Goal: Transaction & Acquisition: Purchase product/service

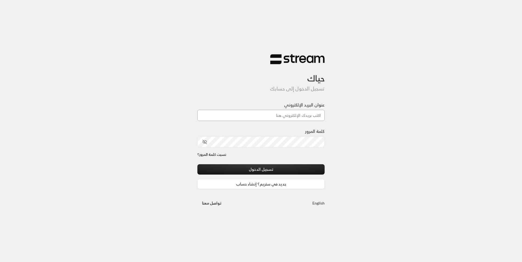
drag, startPoint x: 0, startPoint y: 0, endPoint x: 267, endPoint y: 115, distance: 291.1
click at [267, 115] on input "عنوان البريد الإلكتروني" at bounding box center [260, 115] width 127 height 11
click at [274, 117] on input "عنوان البريد الإلكتروني" at bounding box center [260, 115] width 127 height 11
type input "[EMAIL_ADDRESS][DOMAIN_NAME]"
click at [283, 162] on div "نسيت كلمة المرور؟" at bounding box center [260, 158] width 127 height 13
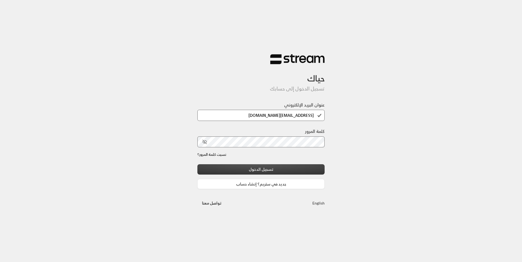
click at [282, 169] on button "تسجيل الدخول" at bounding box center [260, 169] width 127 height 10
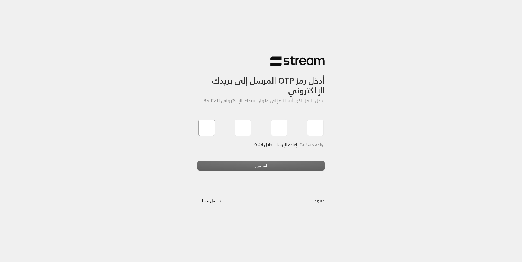
type input "3"
type input "8"
type input "4"
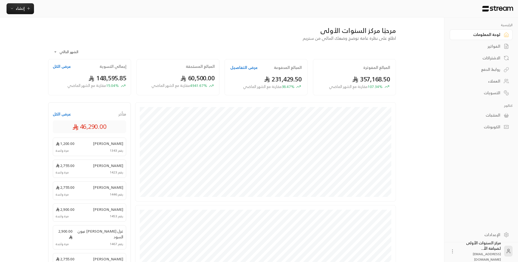
click at [496, 45] on div "الفواتير" at bounding box center [479, 46] width 44 height 5
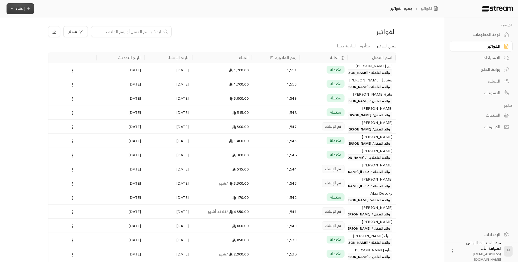
click at [28, 9] on icon "button" at bounding box center [28, 8] width 4 height 4
click at [215, 33] on div "فلاتر" at bounding box center [177, 31] width 259 height 11
click at [500, 81] on div "العملاء" at bounding box center [479, 80] width 44 height 5
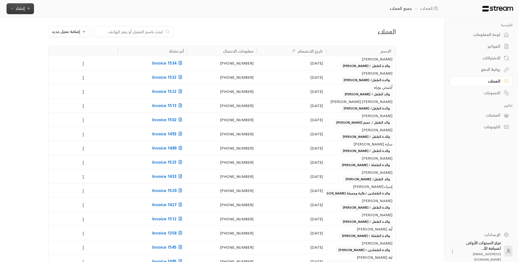
click at [24, 9] on span "إنشاء" at bounding box center [20, 8] width 21 height 7
click at [130, 17] on div "العملاء جميع العملاء إنشاء فوري إنشاء فاتورة مرة واحدة بسهولة للمعاملات السريعة…" at bounding box center [223, 8] width 446 height 17
click at [76, 35] on button "إضافة عميل جديد" at bounding box center [69, 31] width 42 height 11
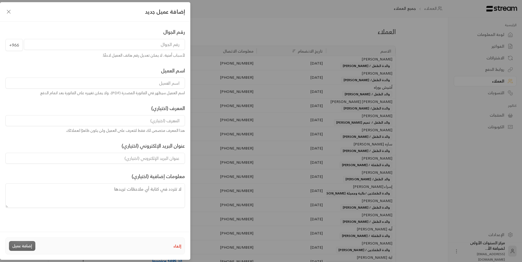
click at [135, 48] on input "tel" at bounding box center [104, 44] width 161 height 11
type input "544134043"
click at [164, 83] on input at bounding box center [94, 82] width 179 height 11
type input "'"
type input "[PERSON_NAME]"
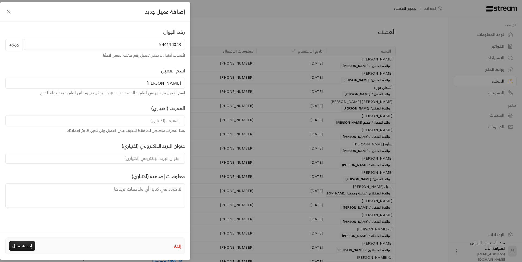
click at [173, 124] on input at bounding box center [94, 120] width 179 height 11
type input "والد الطفل/ [PERSON_NAME]"
click at [32, 243] on button "إضافة عميل" at bounding box center [22, 246] width 26 height 10
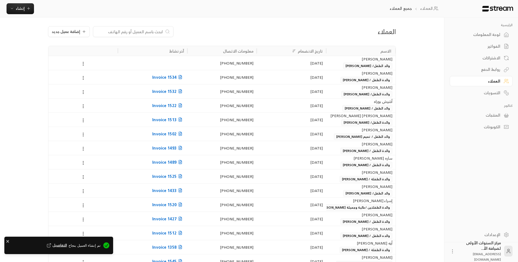
click at [500, 35] on link "لوحة المعلومات" at bounding box center [481, 34] width 63 height 11
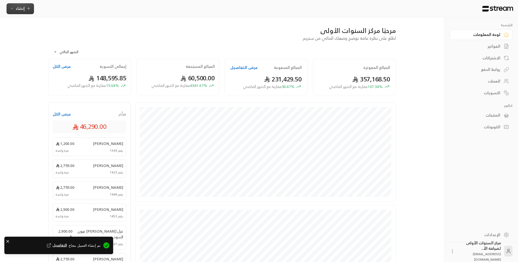
click at [17, 7] on span "إنشاء" at bounding box center [20, 8] width 9 height 7
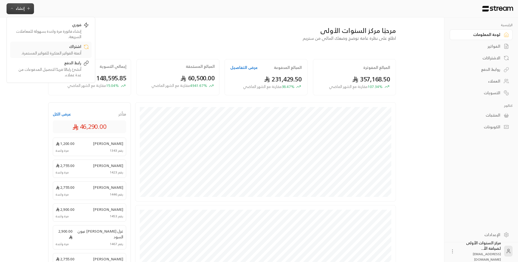
click at [76, 51] on div "أتمتة الفواتير المتكررة للفواتير المستمرة." at bounding box center [47, 52] width 69 height 5
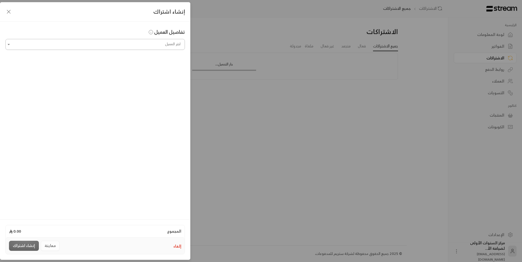
click at [151, 43] on input "اختر العميل" at bounding box center [94, 45] width 179 height 10
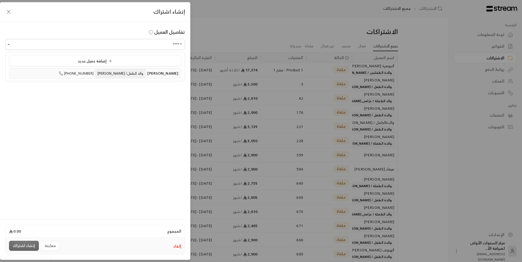
click at [156, 73] on span "[PERSON_NAME]" at bounding box center [162, 73] width 31 height 7
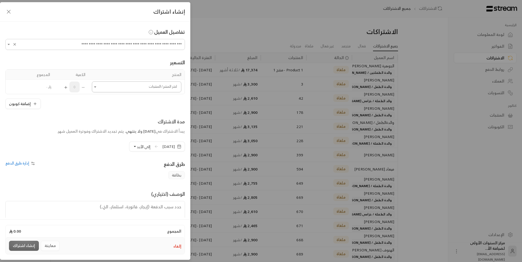
type input "**********"
click at [164, 89] on input "اختر العميل" at bounding box center [136, 87] width 89 height 10
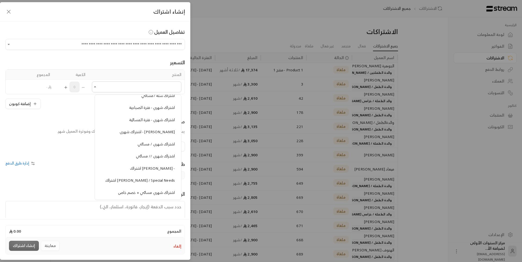
scroll to position [680, 0]
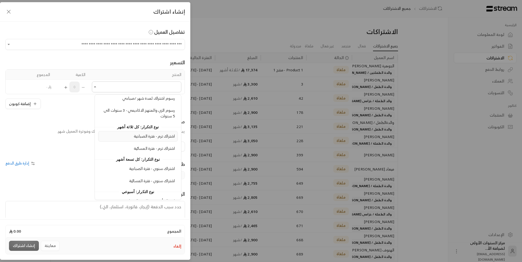
click at [157, 137] on span "اشتراك ترم - فترة الصباحية" at bounding box center [154, 135] width 41 height 7
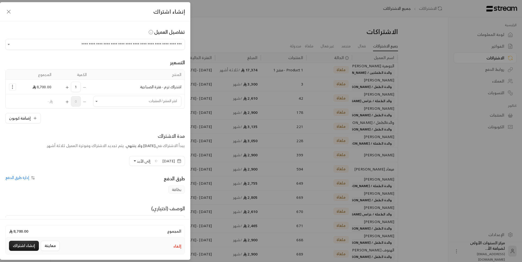
click at [15, 86] on icon "Selected Products" at bounding box center [12, 86] width 5 height 5
click at [29, 101] on span "إضافة كوبون" at bounding box center [34, 100] width 20 height 6
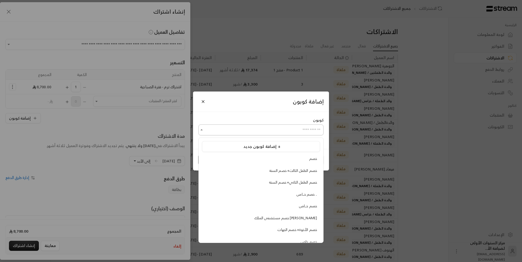
click at [312, 129] on input "اختر العميل" at bounding box center [261, 130] width 125 height 10
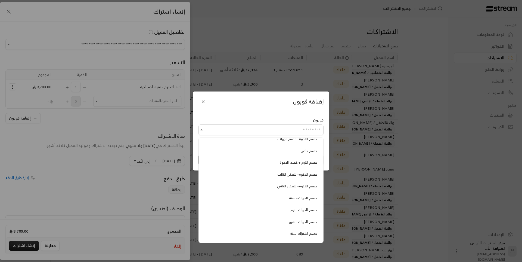
scroll to position [101, 0]
click at [287, 201] on div "خصم للجهات - ترم" at bounding box center [261, 199] width 112 height 5
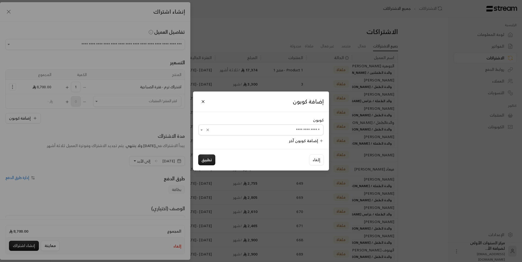
type input "**********"
click at [207, 160] on button "تطبيق" at bounding box center [206, 159] width 17 height 11
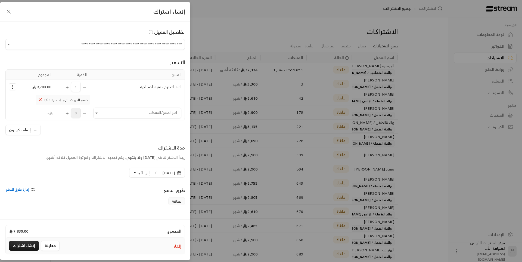
click at [43, 102] on button "Selected Products" at bounding box center [40, 100] width 5 height 6
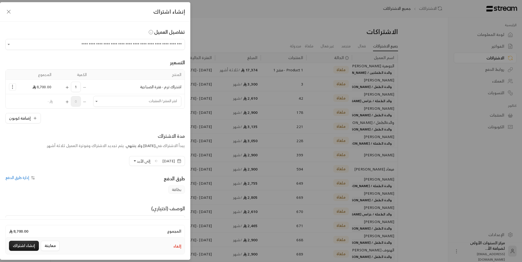
click at [16, 87] on button "Selected Products" at bounding box center [12, 86] width 7 height 7
click at [43, 98] on span "إضافة كوبون" at bounding box center [34, 100] width 20 height 6
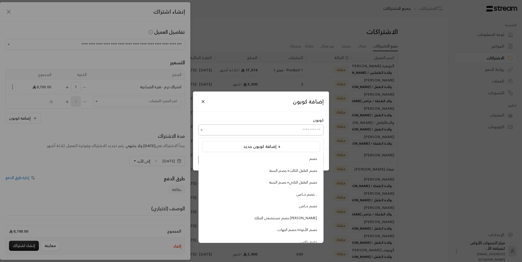
click at [304, 128] on input "اختر العميل" at bounding box center [261, 130] width 125 height 10
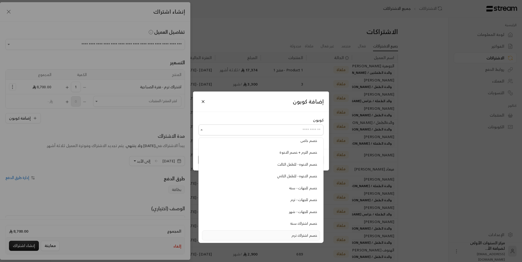
click at [291, 233] on div "خصم اشتراك ترم" at bounding box center [261, 234] width 112 height 5
type input "**********"
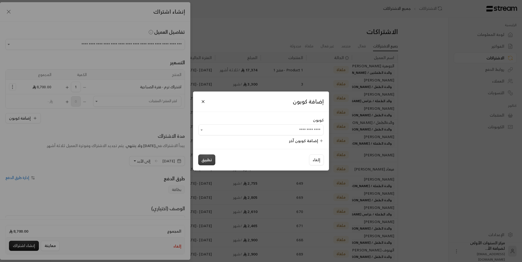
click at [209, 160] on button "تطبيق" at bounding box center [206, 159] width 17 height 11
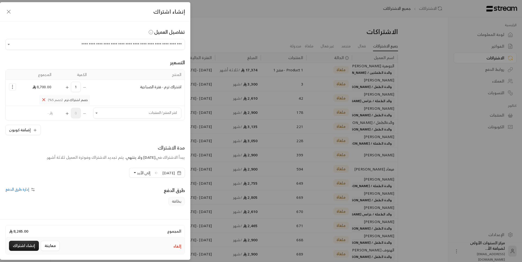
click at [128, 143] on div "**********" at bounding box center [95, 119] width 190 height 196
click at [169, 173] on span "[DATE]" at bounding box center [168, 172] width 13 height 5
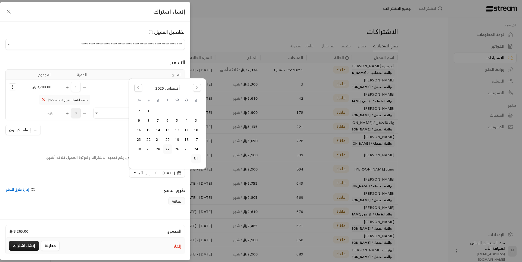
click at [198, 158] on button "31" at bounding box center [196, 158] width 9 height 9
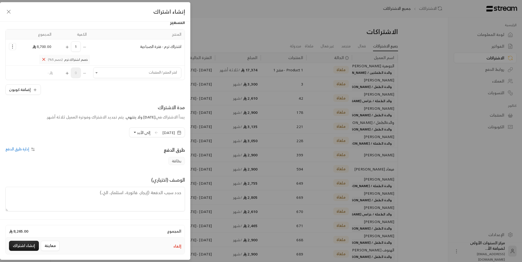
scroll to position [41, 0]
click at [30, 246] on button "إنشاء اشتراك" at bounding box center [24, 245] width 30 height 10
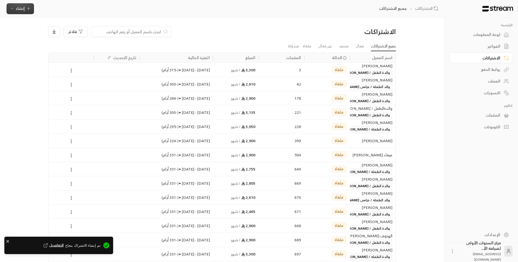
click at [15, 5] on span "إنشاء" at bounding box center [20, 8] width 21 height 7
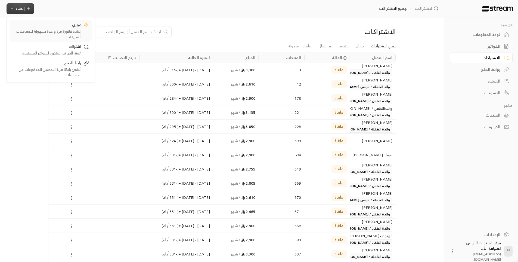
click at [65, 30] on div "إنشاء فاتورة مرة واحدة بسهولة للمعاملات السريعة." at bounding box center [47, 34] width 69 height 11
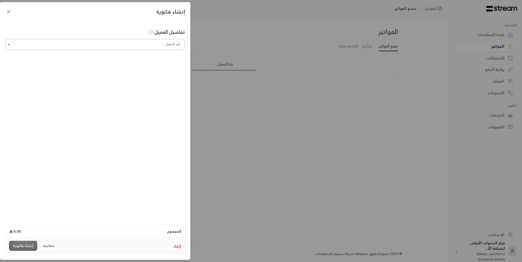
click at [144, 44] on input "اختر العميل" at bounding box center [94, 45] width 179 height 10
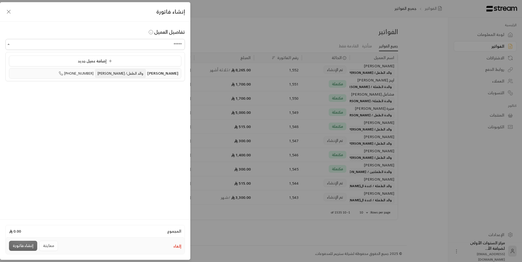
click at [138, 71] on span "والد الطفل/ [PERSON_NAME]" at bounding box center [120, 73] width 51 height 9
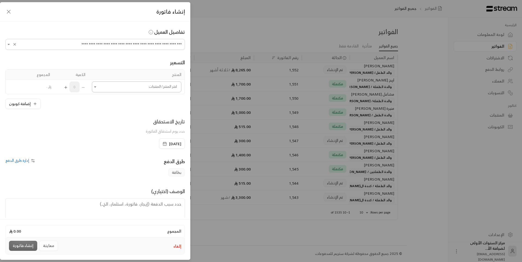
type input "**********"
click at [160, 86] on input "اختر العميل" at bounding box center [136, 87] width 89 height 10
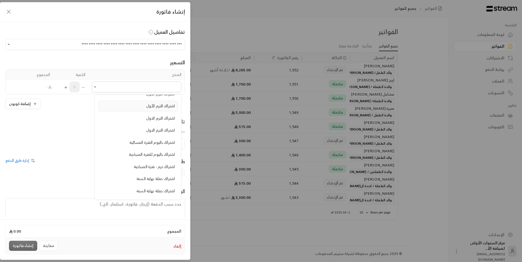
scroll to position [190, 0]
click at [149, 129] on span "اشتراك باليوم للفترة الصباحية" at bounding box center [152, 126] width 46 height 7
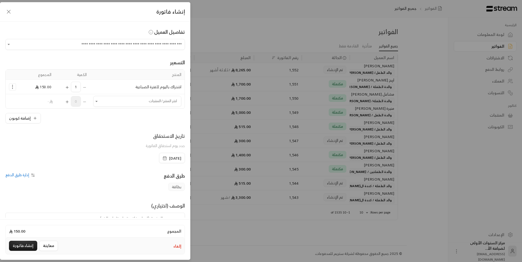
click at [169, 160] on span "[DATE]" at bounding box center [175, 157] width 12 height 5
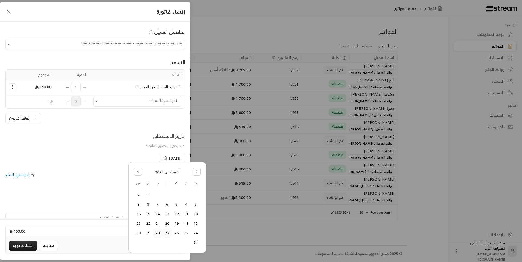
click at [160, 233] on button "28" at bounding box center [157, 232] width 9 height 9
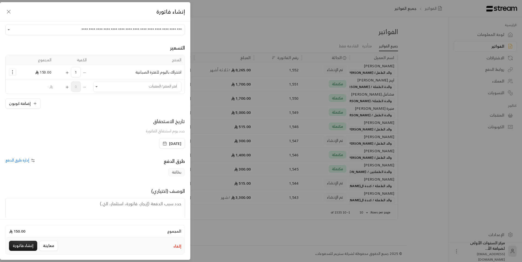
scroll to position [26, 0]
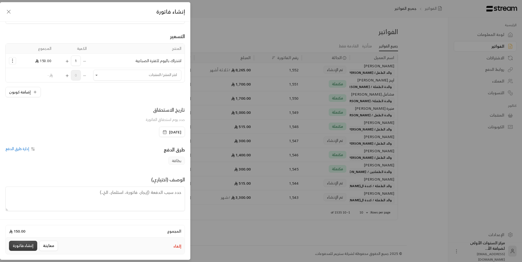
click at [30, 244] on button "إنشاء فاتورة" at bounding box center [23, 245] width 28 height 10
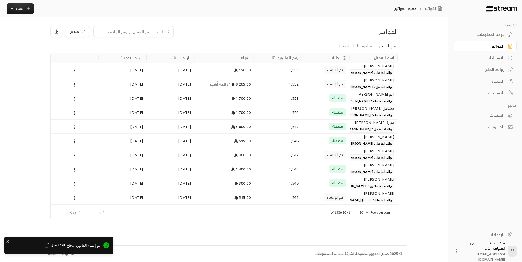
click at [360, 70] on span "والد الطفل/ [PERSON_NAME]" at bounding box center [369, 72] width 49 height 7
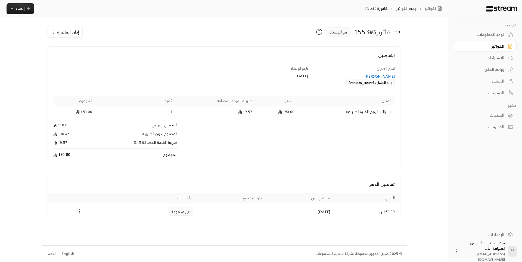
click at [80, 212] on icon "Payments" at bounding box center [79, 210] width 5 height 5
click at [98, 222] on li "تغيير الحالة الى مدفوعة" at bounding box center [98, 225] width 39 height 10
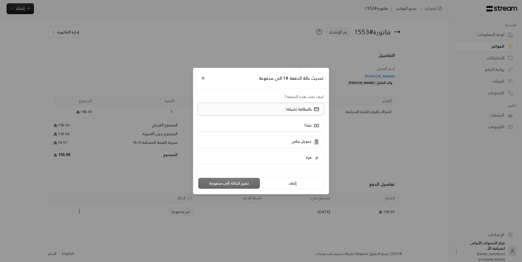
click at [296, 113] on label "بالبطاقة (شبكة)" at bounding box center [261, 109] width 127 height 13
click at [236, 184] on button "تغيير الحالة الى مدفوعة" at bounding box center [229, 183] width 62 height 11
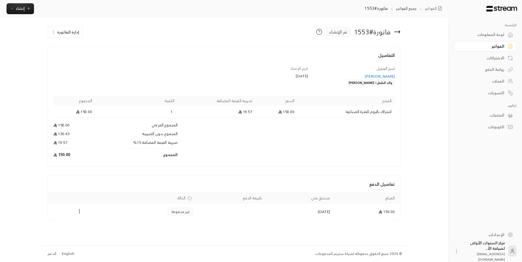
click at [399, 34] on icon at bounding box center [397, 32] width 7 height 7
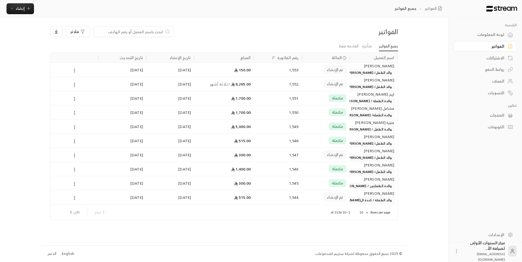
click at [320, 86] on div "تم الإنشاء" at bounding box center [325, 84] width 41 height 14
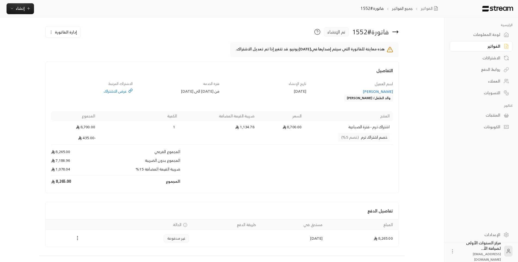
click at [78, 238] on circle "Payments" at bounding box center [77, 237] width 1 height 1
click at [96, 249] on li "تغيير الحالة الى مدفوعة" at bounding box center [96, 251] width 39 height 10
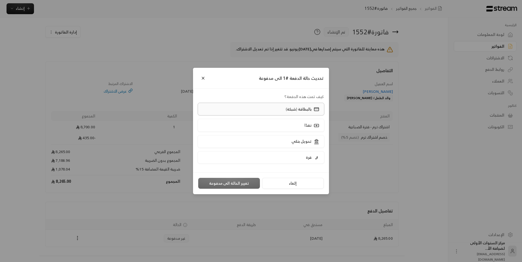
click at [258, 107] on label "بالبطاقة (شبكة)" at bounding box center [261, 109] width 127 height 13
click at [222, 182] on button "تغيير الحالة الى مدفوعة" at bounding box center [229, 183] width 62 height 11
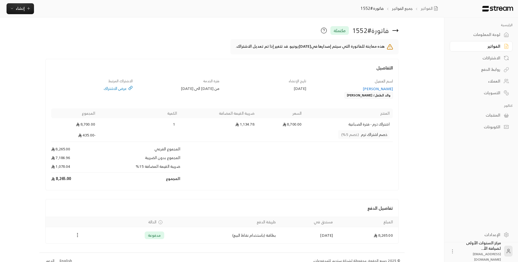
click at [78, 235] on icon "Payments" at bounding box center [77, 234] width 5 height 5
click at [94, 242] on li "تحميل الفاتورة" at bounding box center [90, 242] width 26 height 10
click at [396, 30] on icon at bounding box center [395, 30] width 7 height 7
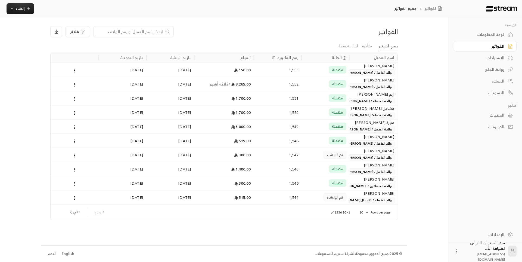
click at [307, 26] on div "فلاتر" at bounding box center [179, 31] width 259 height 11
click at [497, 37] on div "لوحة المعلومات" at bounding box center [483, 34] width 44 height 5
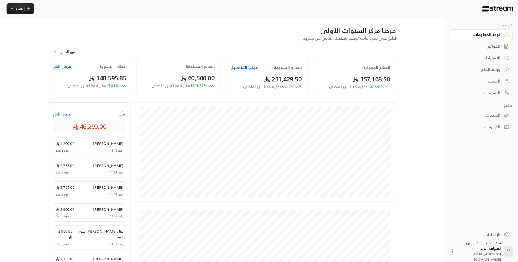
click at [481, 48] on div "الفواتير" at bounding box center [479, 46] width 44 height 5
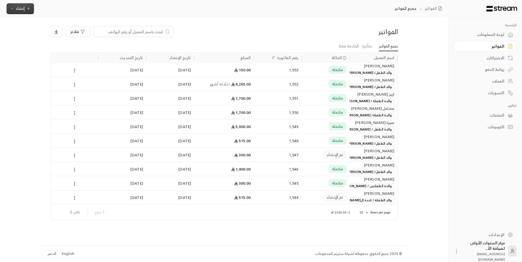
click at [12, 8] on icon "button" at bounding box center [12, 8] width 4 height 4
click at [77, 35] on div "إنشاء فاتورة مرة واحدة بسهولة للمعاملات السريعة." at bounding box center [47, 34] width 69 height 11
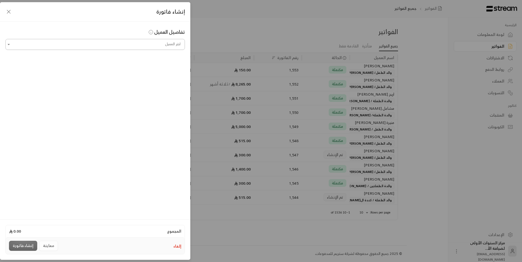
click at [126, 45] on input "اختر العميل" at bounding box center [94, 45] width 179 height 10
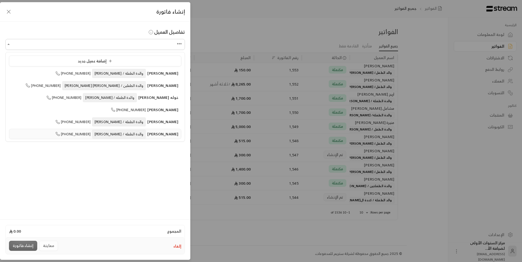
click at [133, 133] on span "والدة الطفلة / [PERSON_NAME]" at bounding box center [119, 133] width 54 height 9
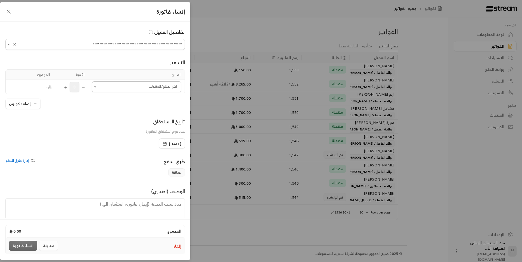
type input "**********"
click at [165, 85] on input "اختر العميل" at bounding box center [136, 87] width 89 height 10
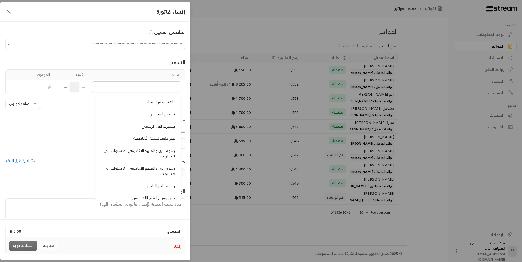
scroll to position [435, 0]
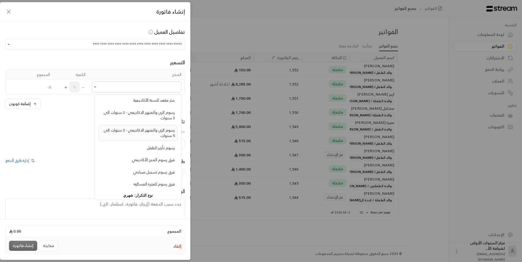
click at [153, 132] on span "رسوم الزي والمنهج الاكاديمي - 3 سنوات الى 5 سنوات" at bounding box center [139, 132] width 71 height 13
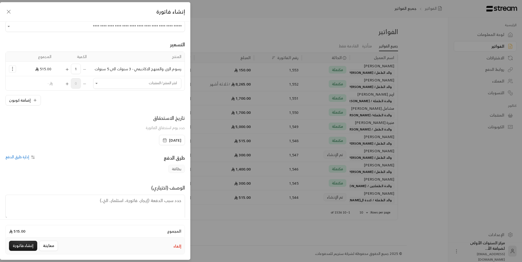
scroll to position [27, 0]
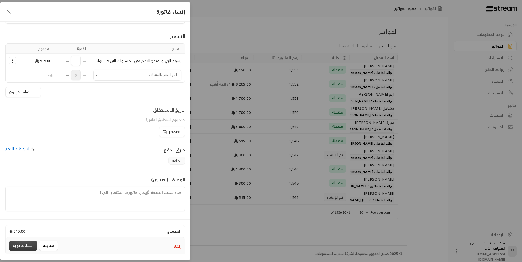
click at [25, 245] on button "إنشاء فاتورة" at bounding box center [23, 245] width 28 height 10
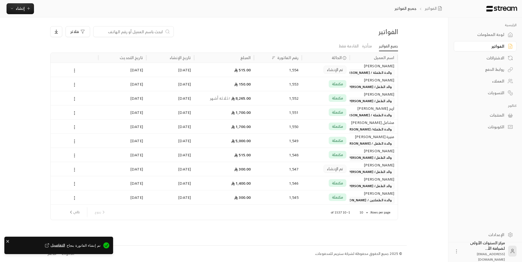
click at [353, 69] on div "[PERSON_NAME] والدة الطفلة / [PERSON_NAME]" at bounding box center [373, 69] width 41 height 13
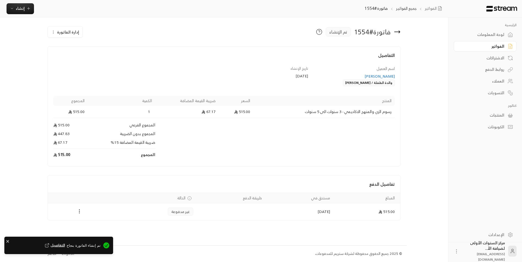
click at [79, 212] on icon "Payments" at bounding box center [79, 210] width 5 height 5
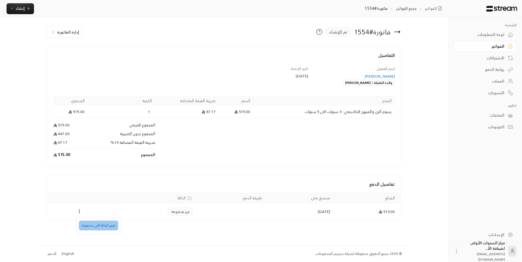
click at [99, 227] on li "تغيير الحالة الى مدفوعة" at bounding box center [98, 225] width 39 height 10
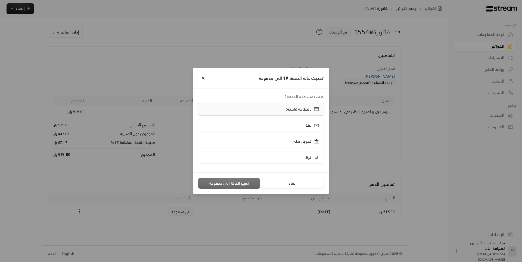
click at [265, 110] on label "بالبطاقة (شبكة)" at bounding box center [261, 109] width 127 height 13
click at [229, 185] on button "تغيير الحالة الى مدفوعة" at bounding box center [229, 183] width 62 height 11
